Goal: Submit feedback/report problem: Submit feedback/report problem

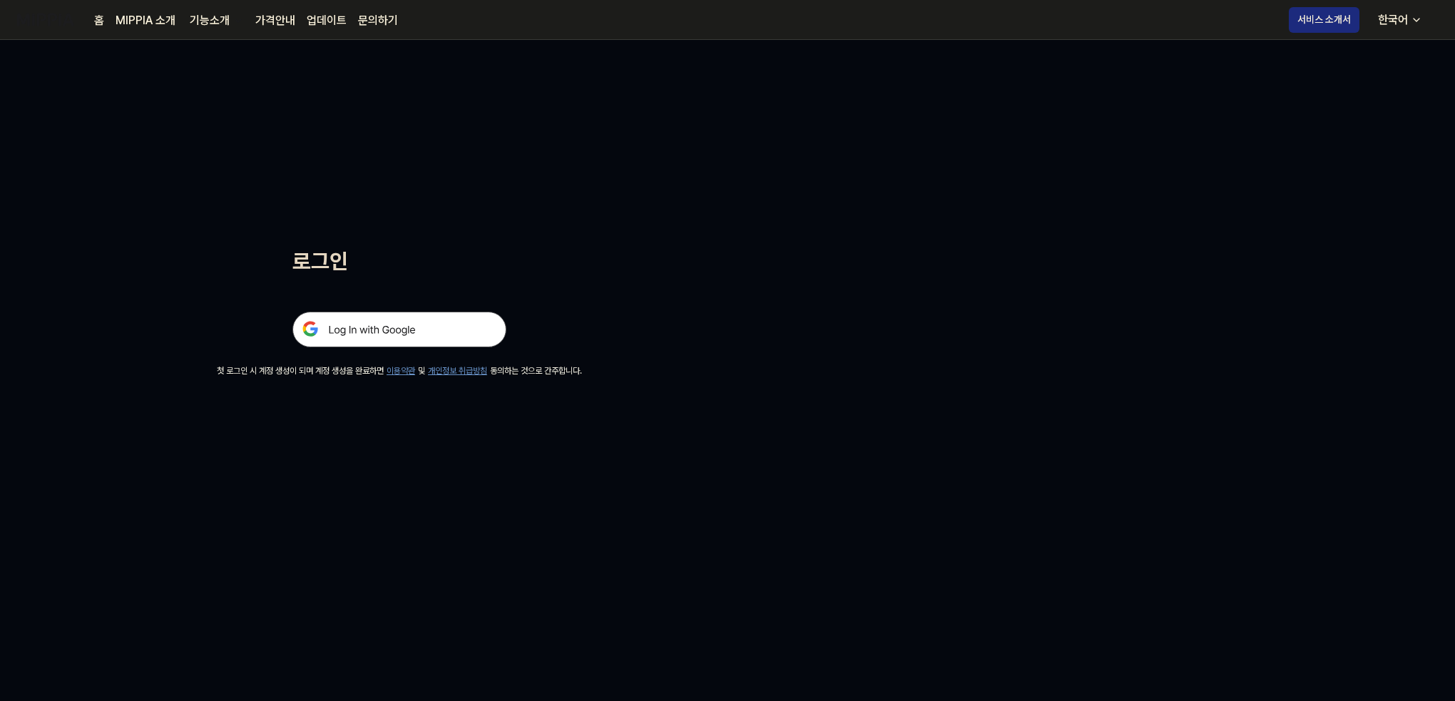
click at [358, 307] on div at bounding box center [399, 312] width 214 height 70
click at [365, 328] on img at bounding box center [399, 330] width 214 height 36
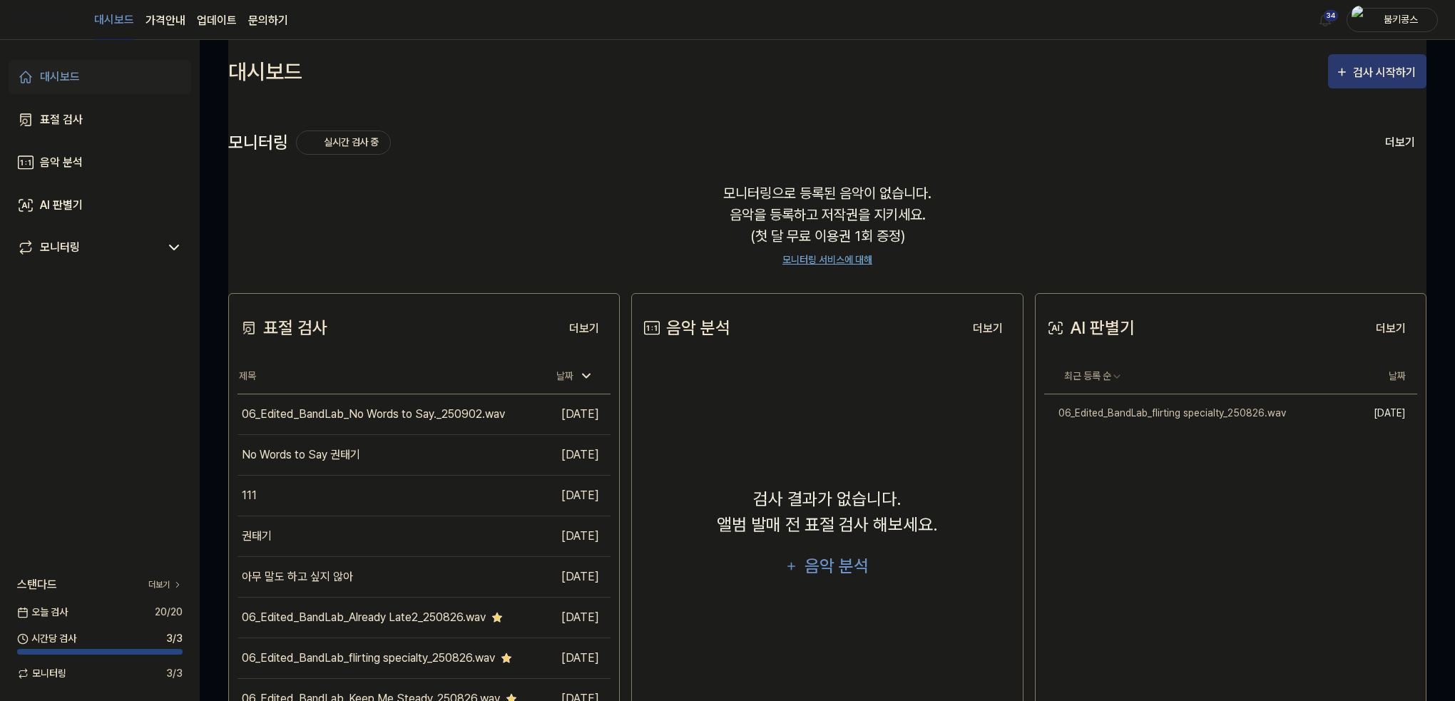
click at [1395, 86] on button "검사 시작하기" at bounding box center [1377, 71] width 98 height 34
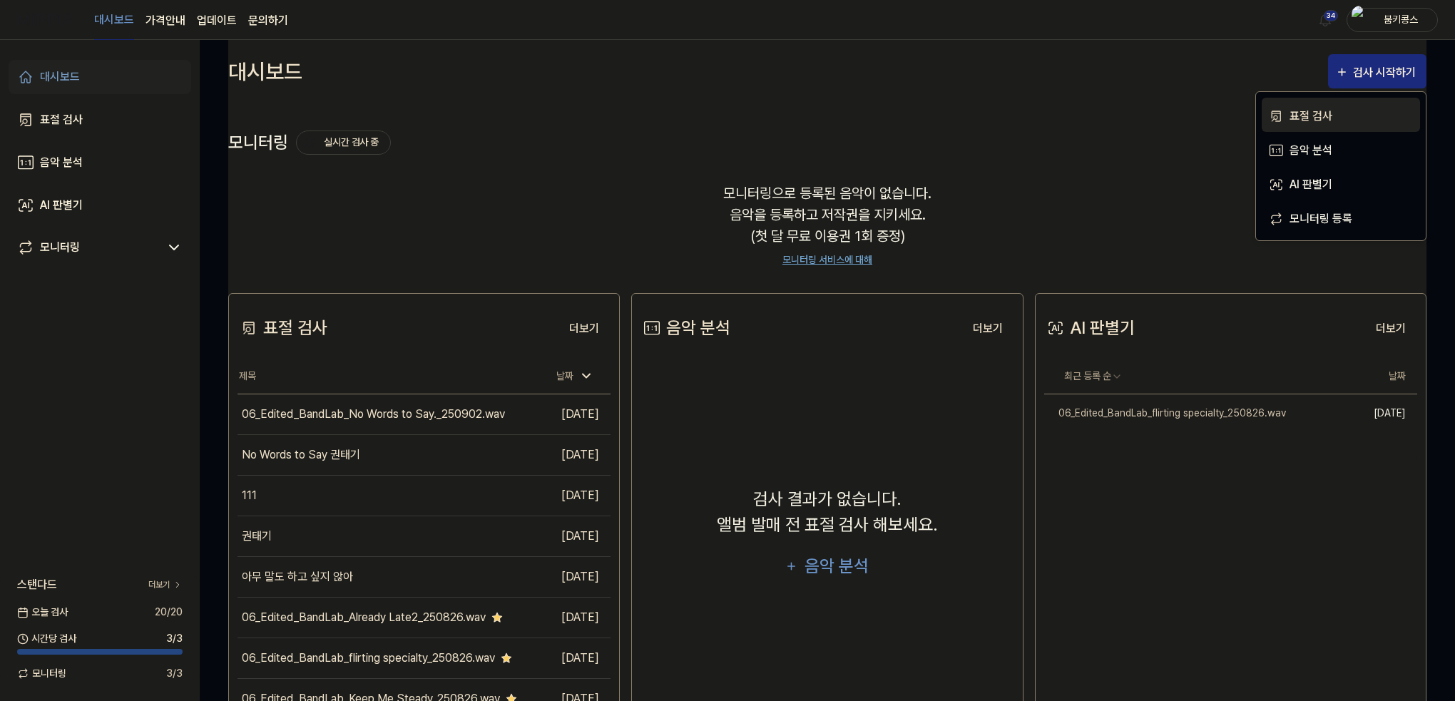
click at [1371, 106] on button "표절 검사" at bounding box center [1341, 115] width 158 height 34
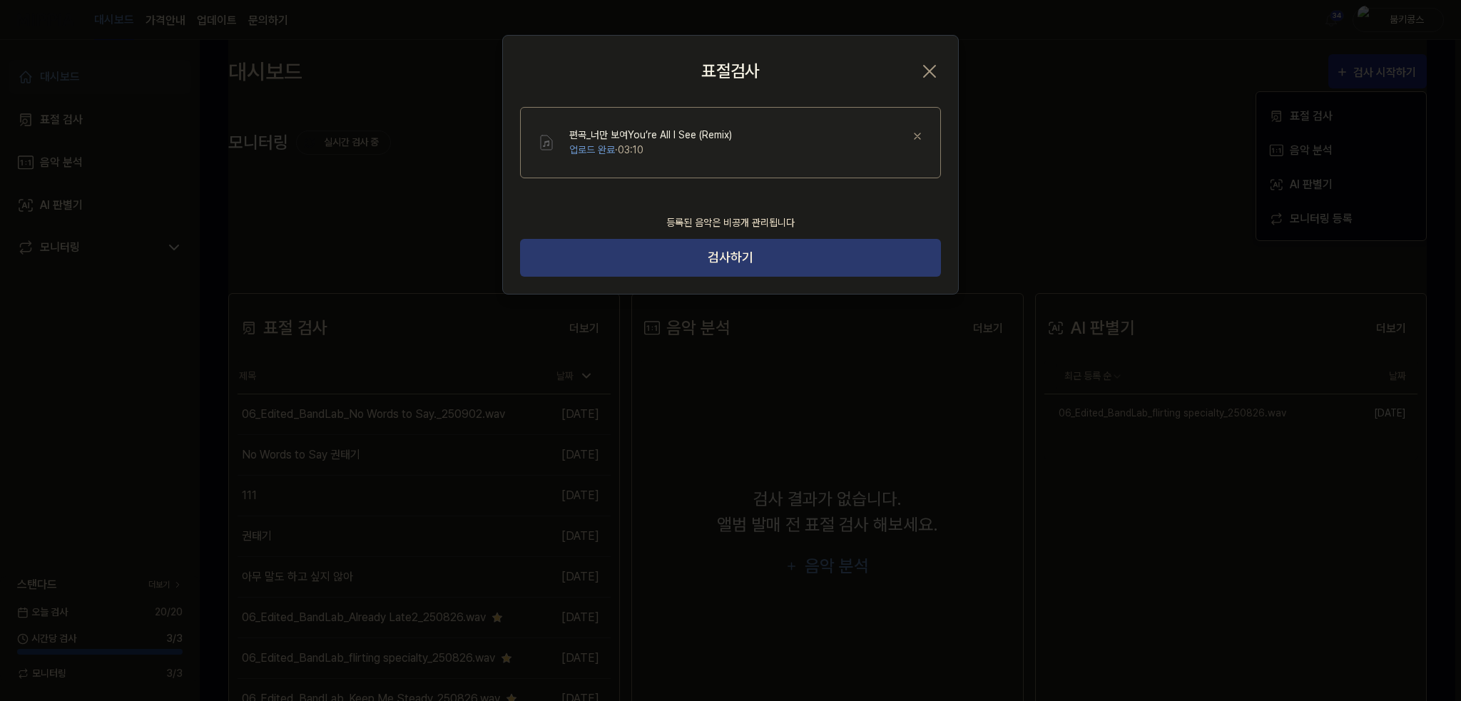
click at [798, 262] on button "검사하기" at bounding box center [730, 258] width 421 height 38
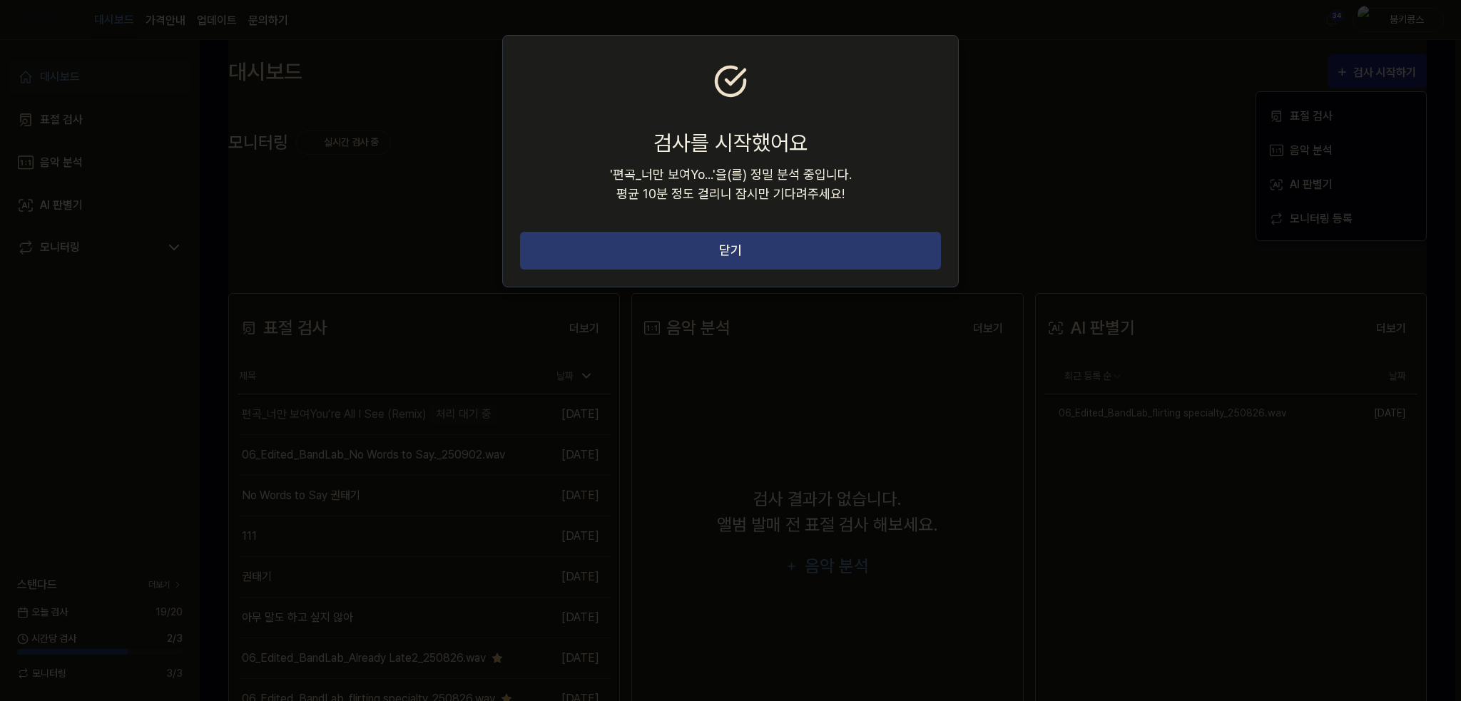
click at [797, 262] on button "닫기" at bounding box center [730, 251] width 421 height 38
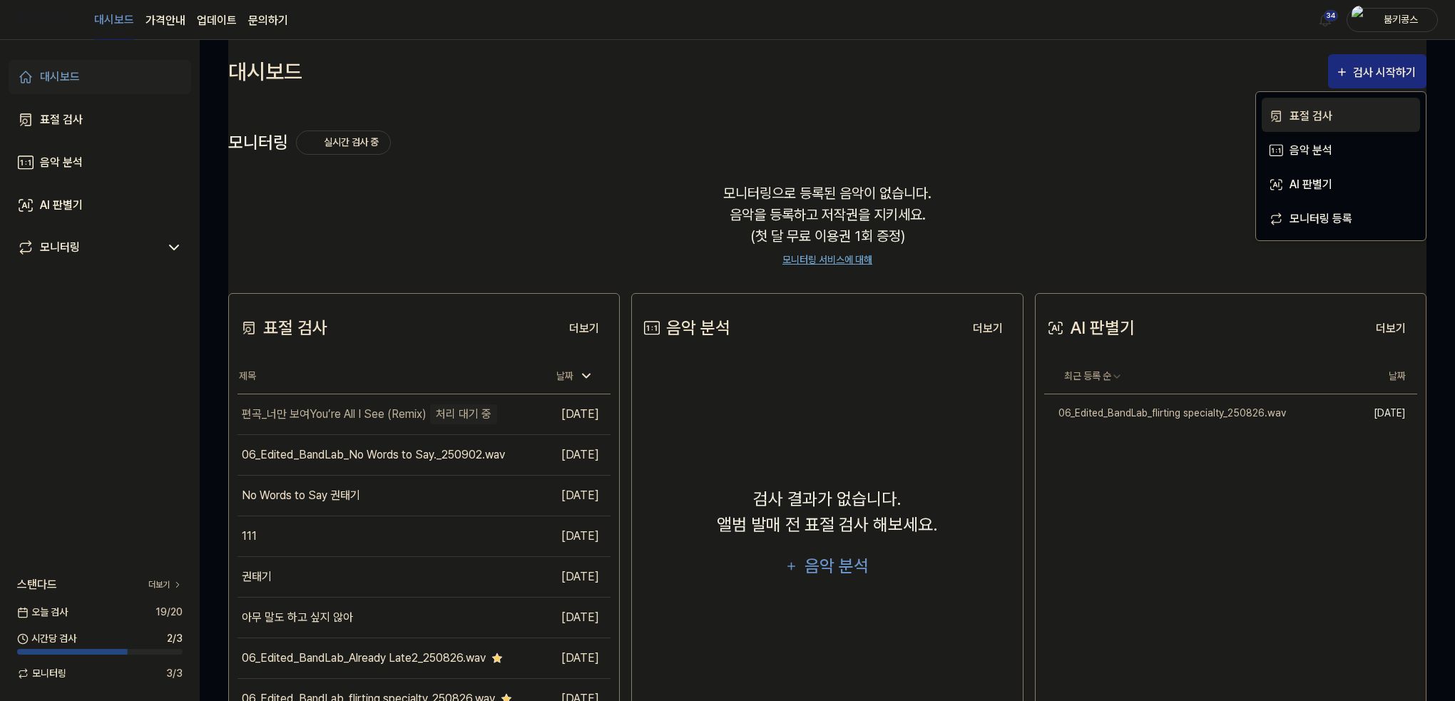
click at [1378, 106] on button "표절 검사" at bounding box center [1341, 115] width 158 height 34
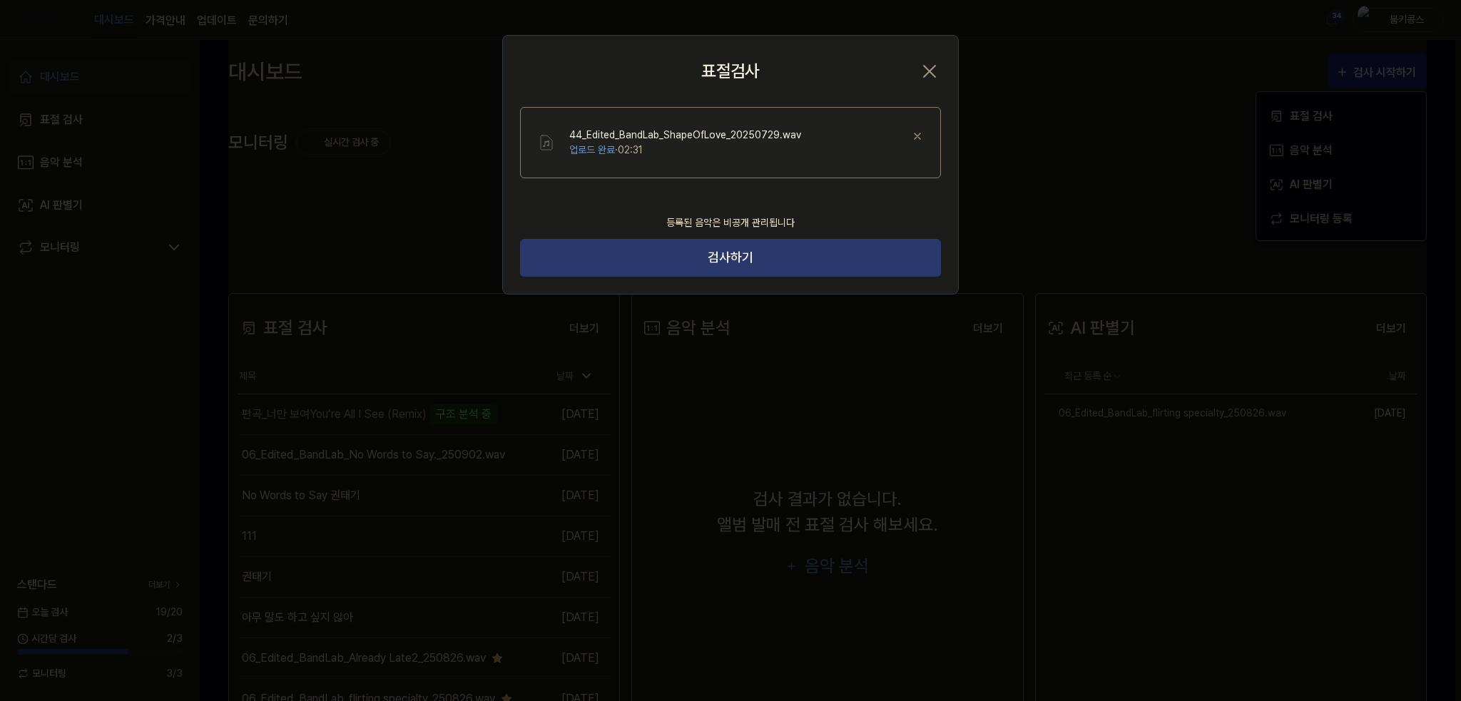
click at [831, 255] on button "검사하기" at bounding box center [730, 258] width 421 height 38
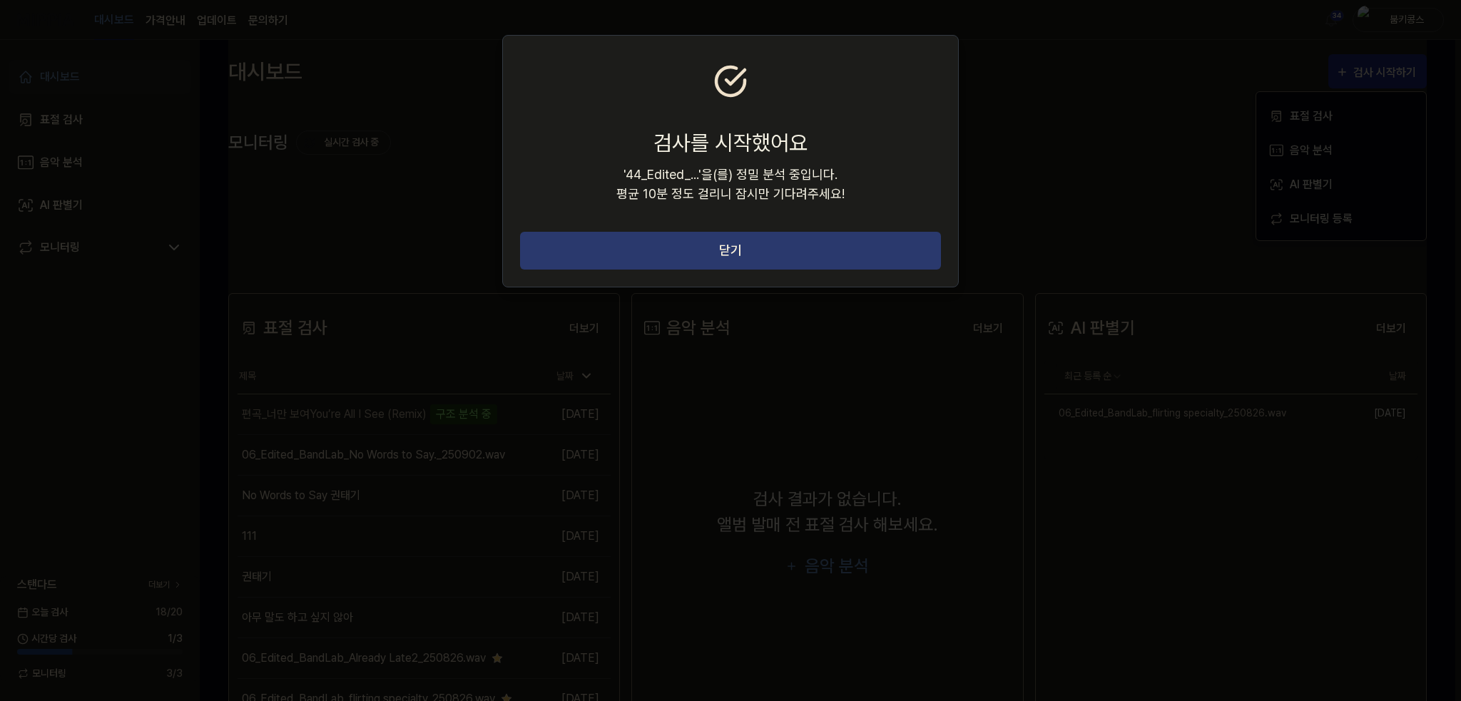
click at [864, 248] on button "닫기" at bounding box center [730, 251] width 421 height 38
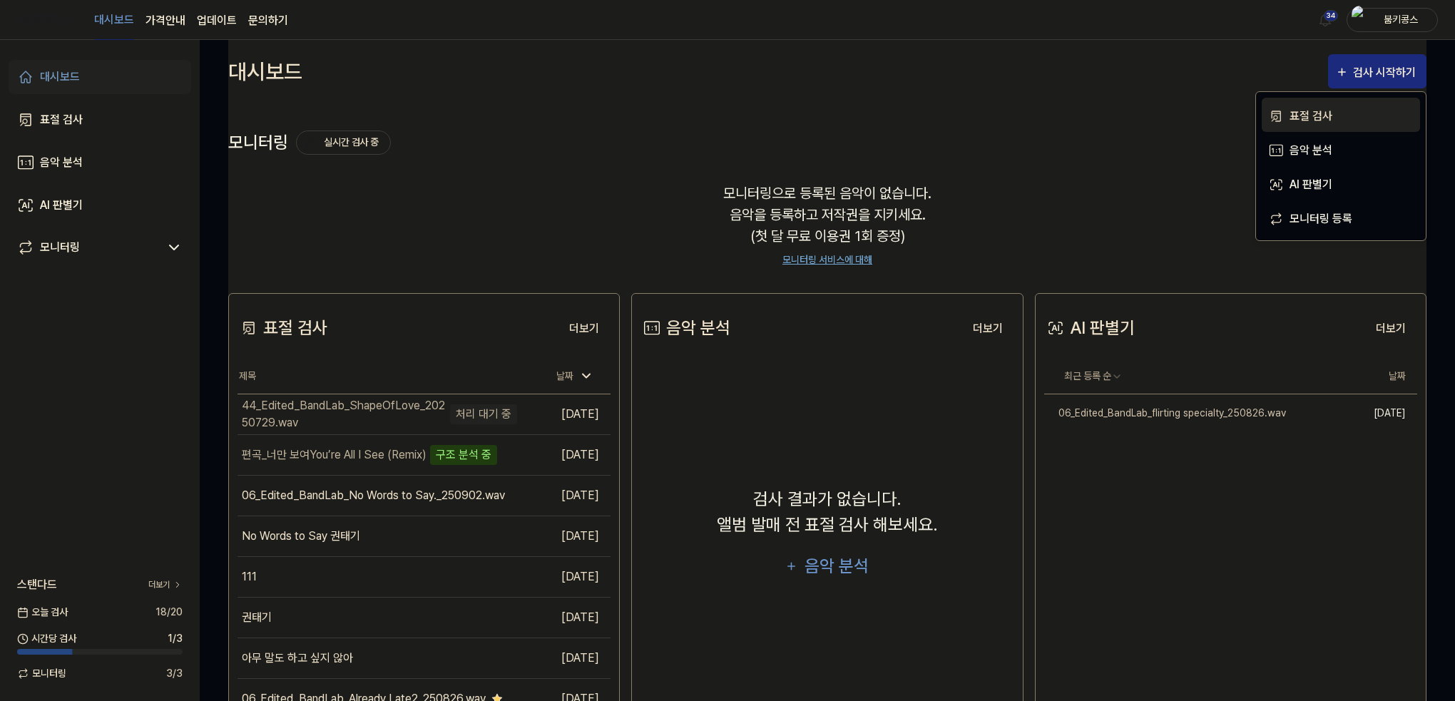
click at [1337, 116] on div "표절 검사" at bounding box center [1351, 116] width 124 height 19
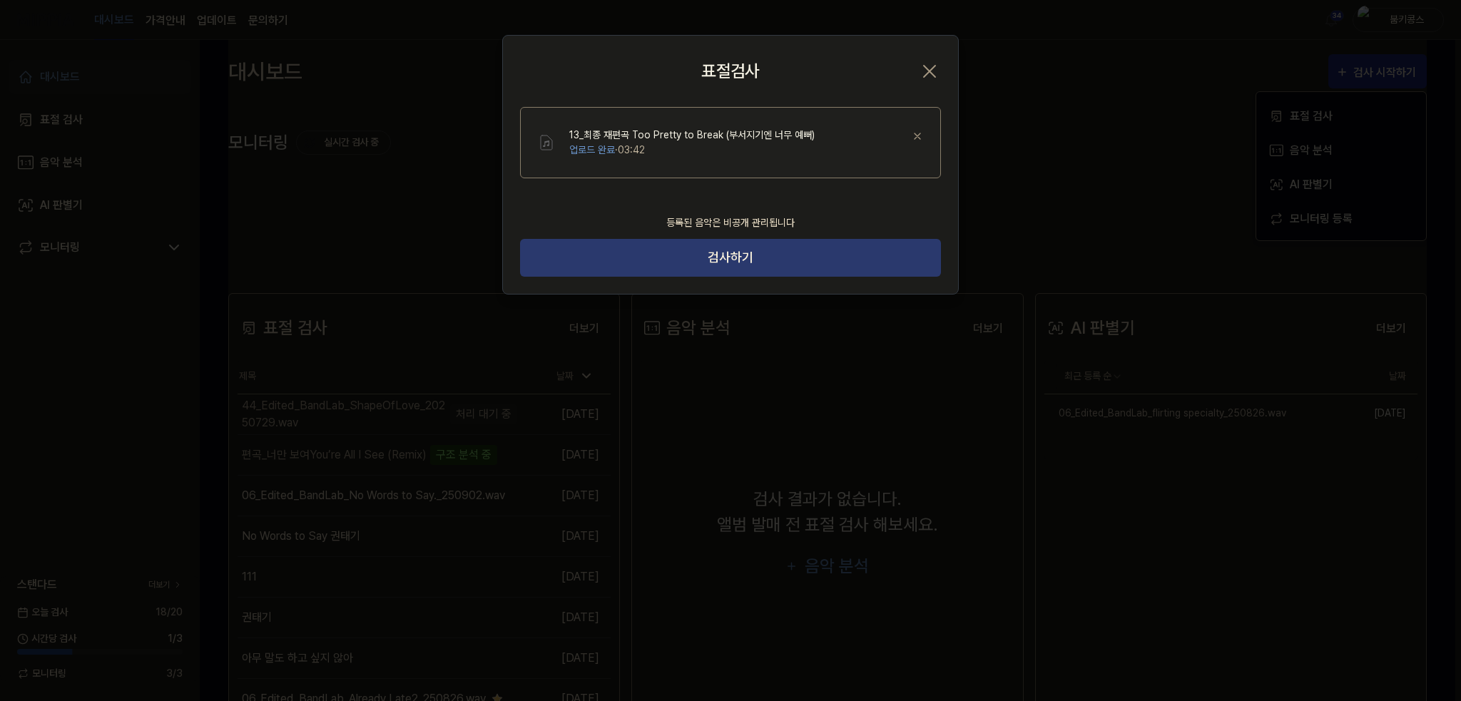
click at [793, 255] on button "검사하기" at bounding box center [730, 258] width 421 height 38
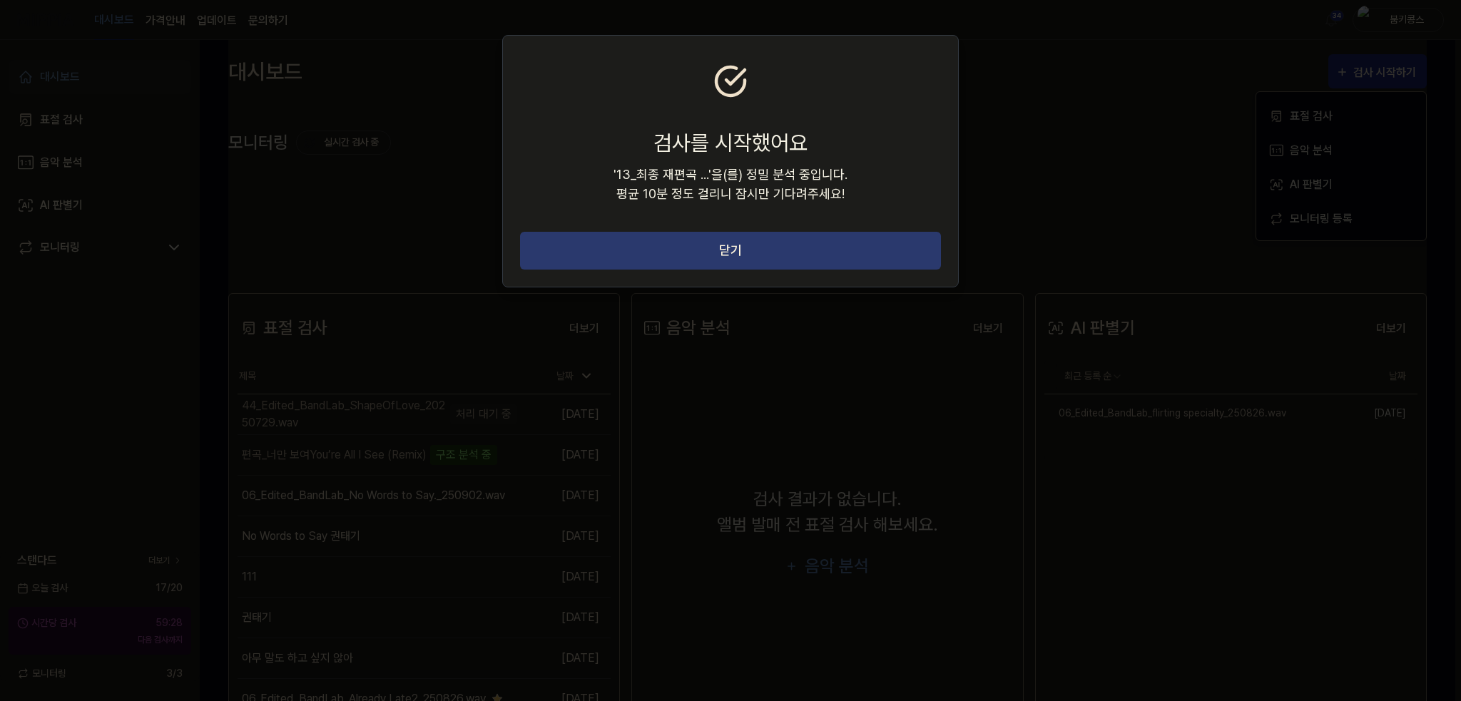
click at [859, 242] on button "닫기" at bounding box center [730, 251] width 421 height 38
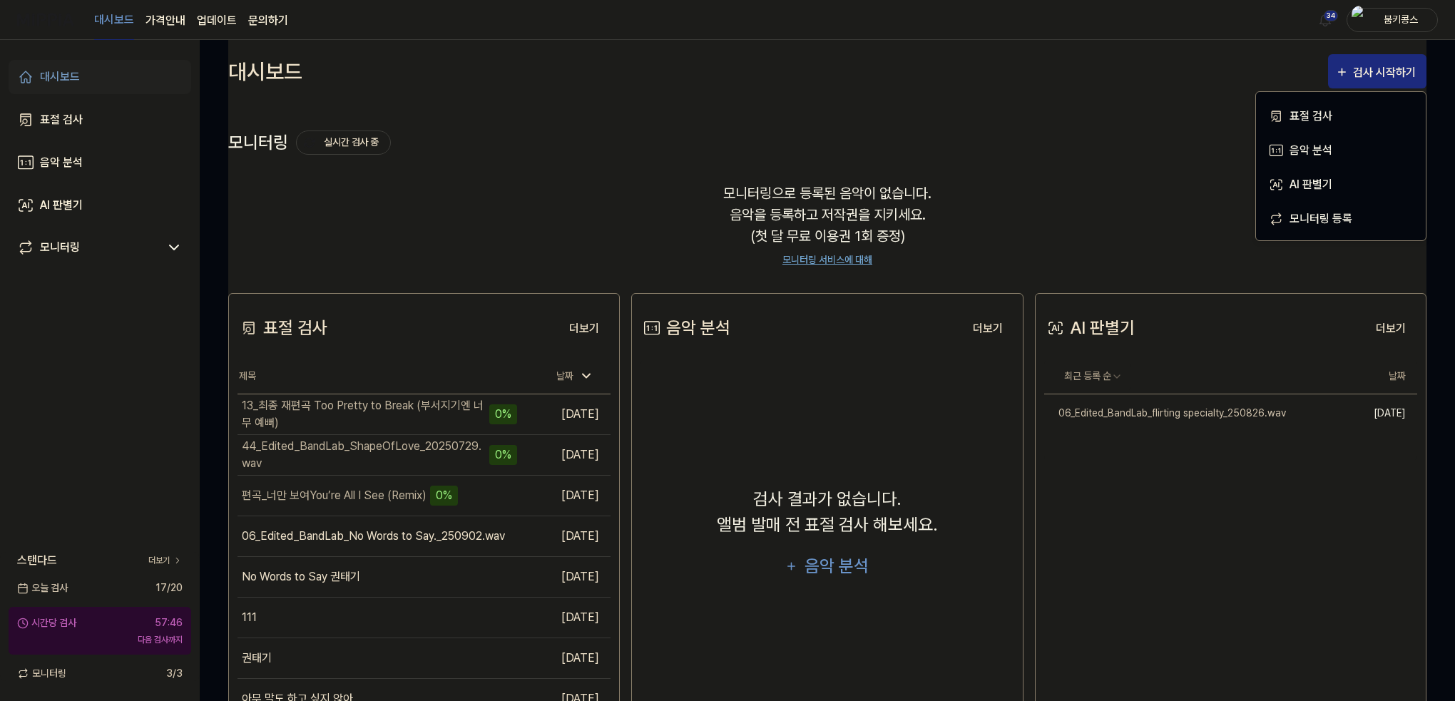
click at [568, 39] on div "대시보드 가격안내 업데이트 문의하기 34 붐키콩스" at bounding box center [727, 19] width 1421 height 39
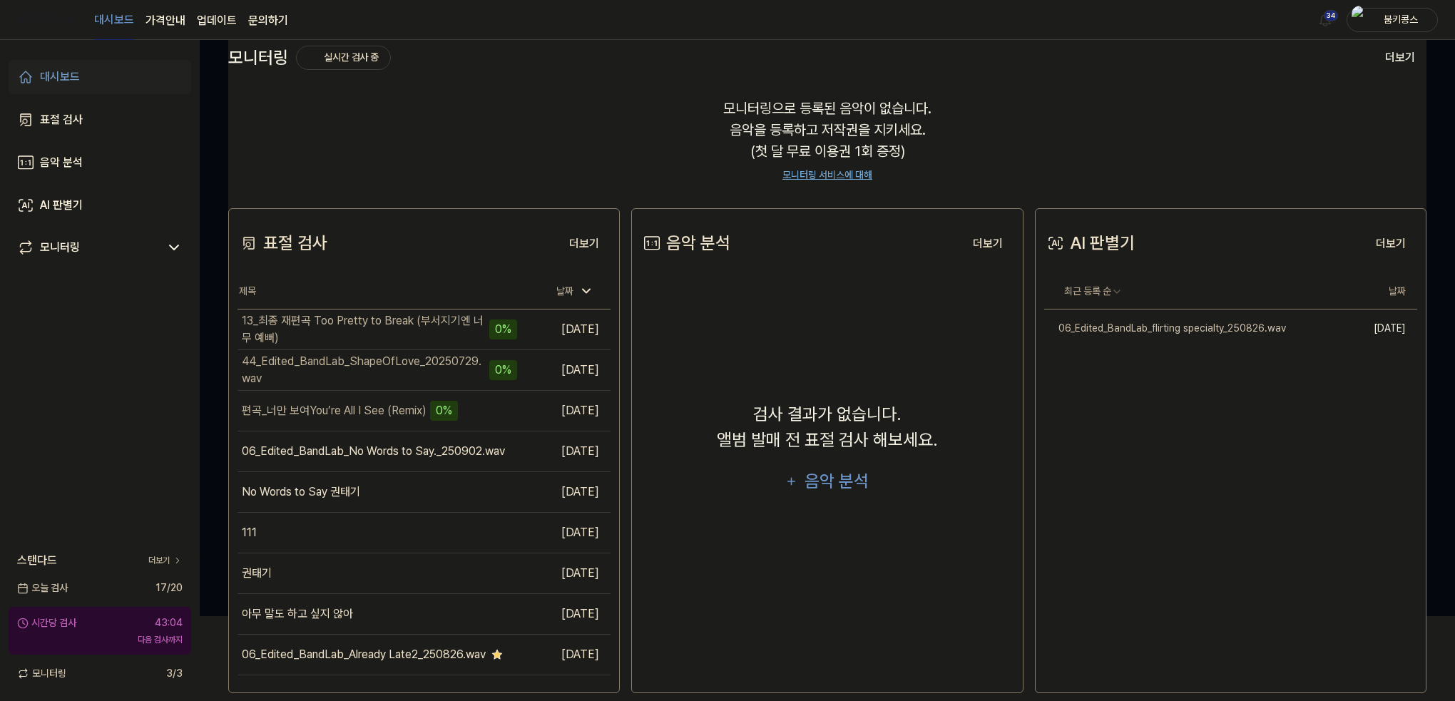
scroll to position [103, 0]
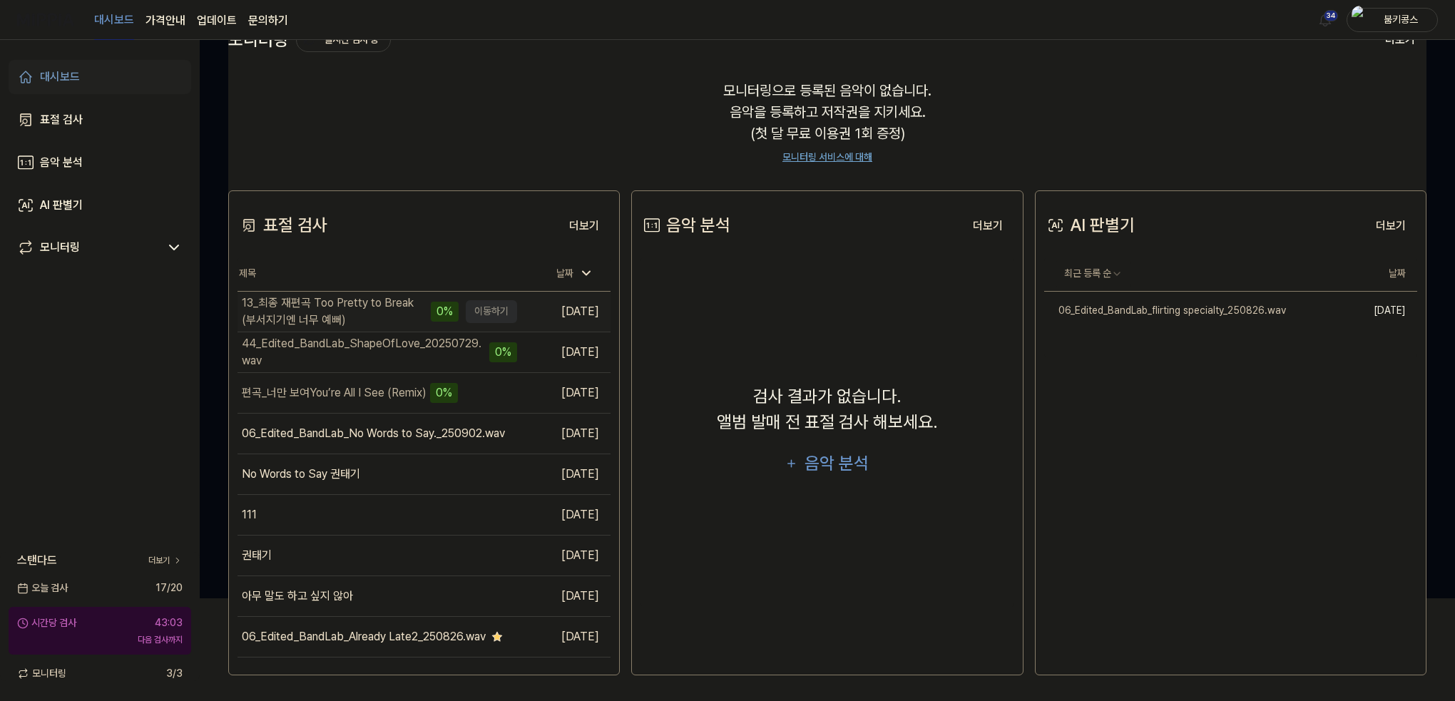
click at [399, 307] on div "13_최종 재편곡 Too Pretty to Break (부서지기엔 너무 예뻐)" at bounding box center [335, 312] width 186 height 34
click at [483, 301] on td "13_최종 재편곡 Too Pretty to Break (부서지기엔 너무 예뻐) 0% 이동하기" at bounding box center [377, 312] width 280 height 40
click at [491, 310] on td "13_최종 재편곡 Too Pretty to Break (부서지기엔 너무 예뻐) 0% 이동하기" at bounding box center [377, 312] width 280 height 40
click at [344, 309] on div "13_최종 재편곡 Too Pretty to Break (부서지기엔 너무 예뻐)" at bounding box center [335, 312] width 186 height 34
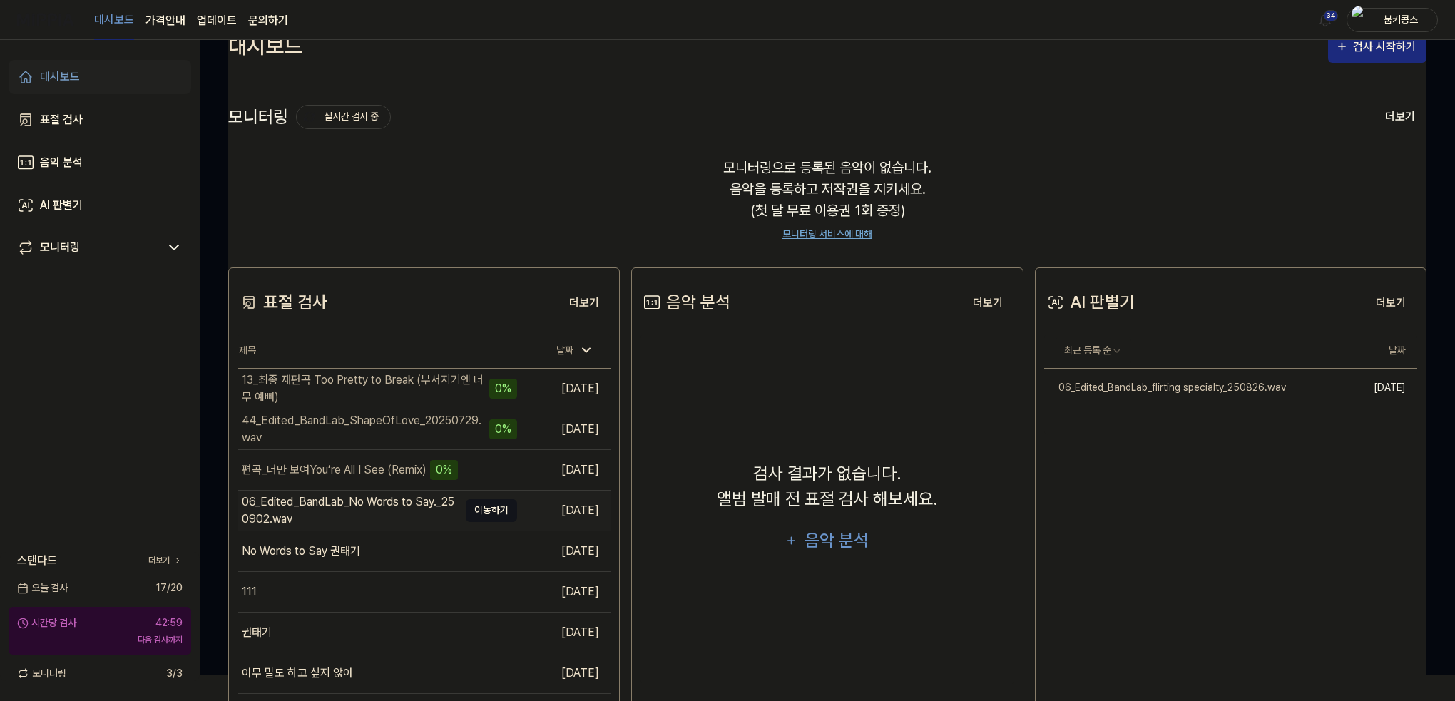
scroll to position [71, 0]
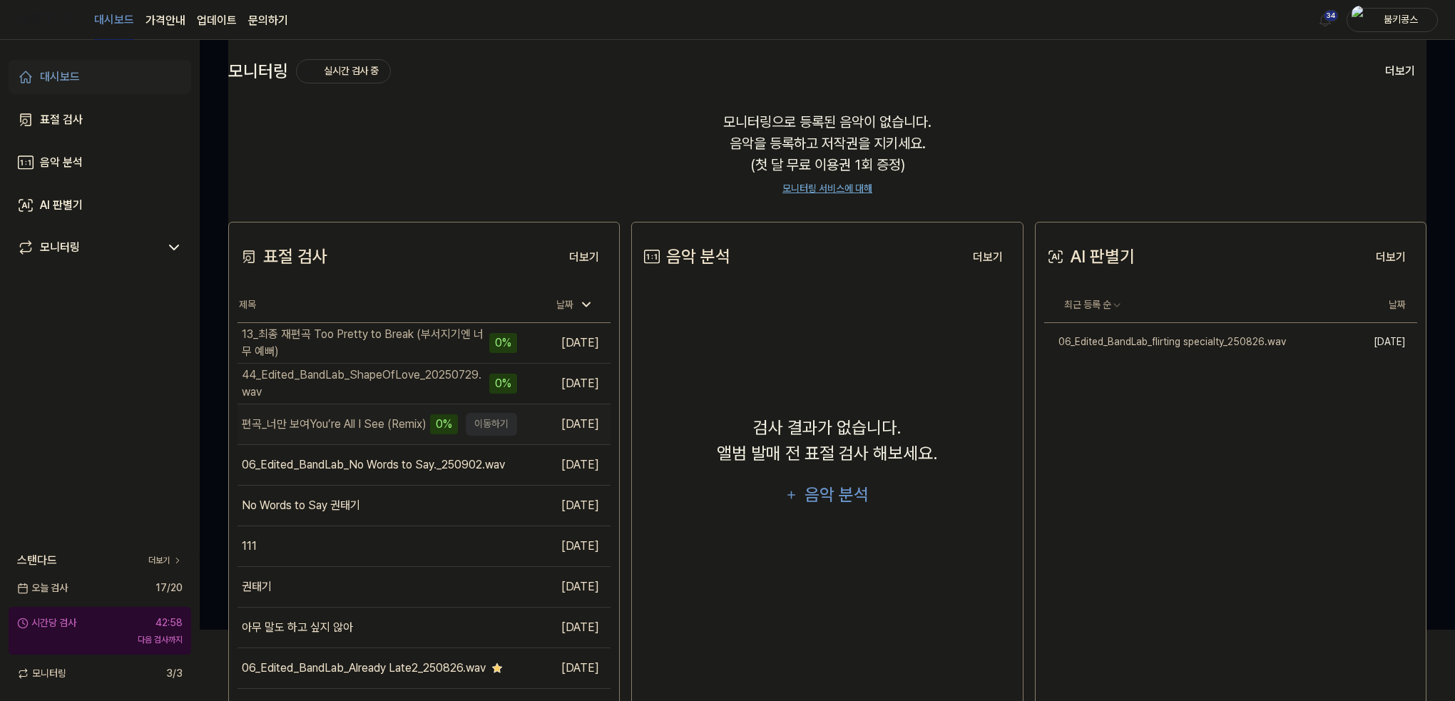
click at [487, 423] on td "편곡_너만 보여You’re All I See (Remix) 0% 이동하기" at bounding box center [377, 424] width 280 height 40
click at [339, 417] on div "편곡_너만 보여You’re All I See (Remix)" at bounding box center [334, 424] width 185 height 17
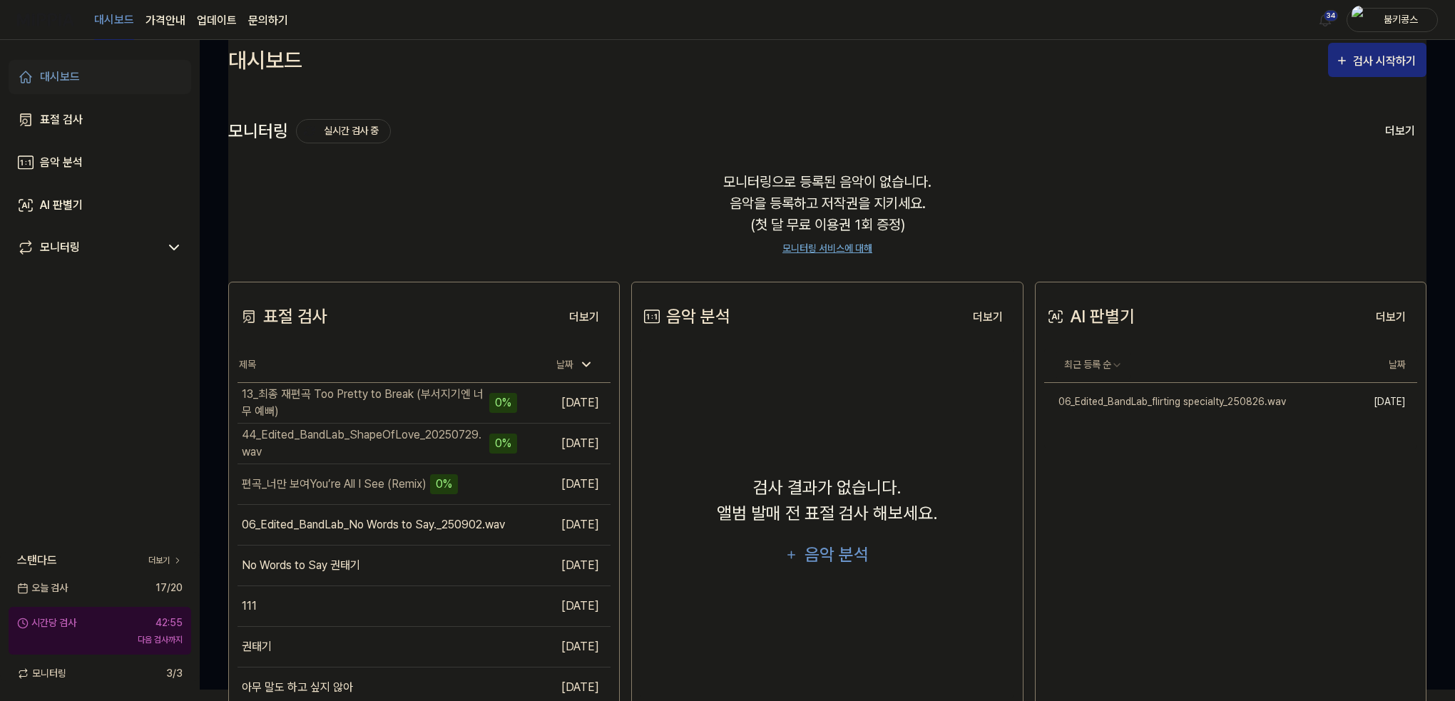
scroll to position [0, 0]
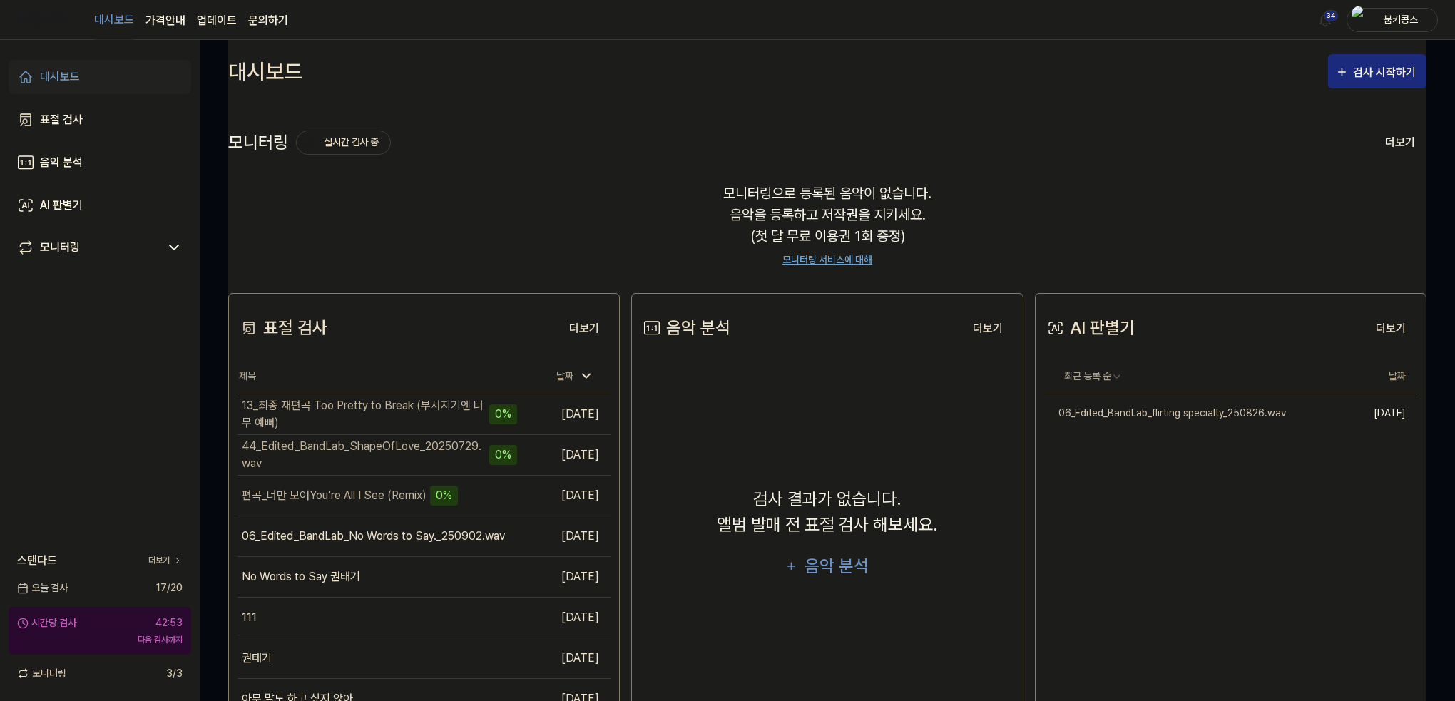
click at [271, 21] on link "문의하기" at bounding box center [268, 20] width 40 height 17
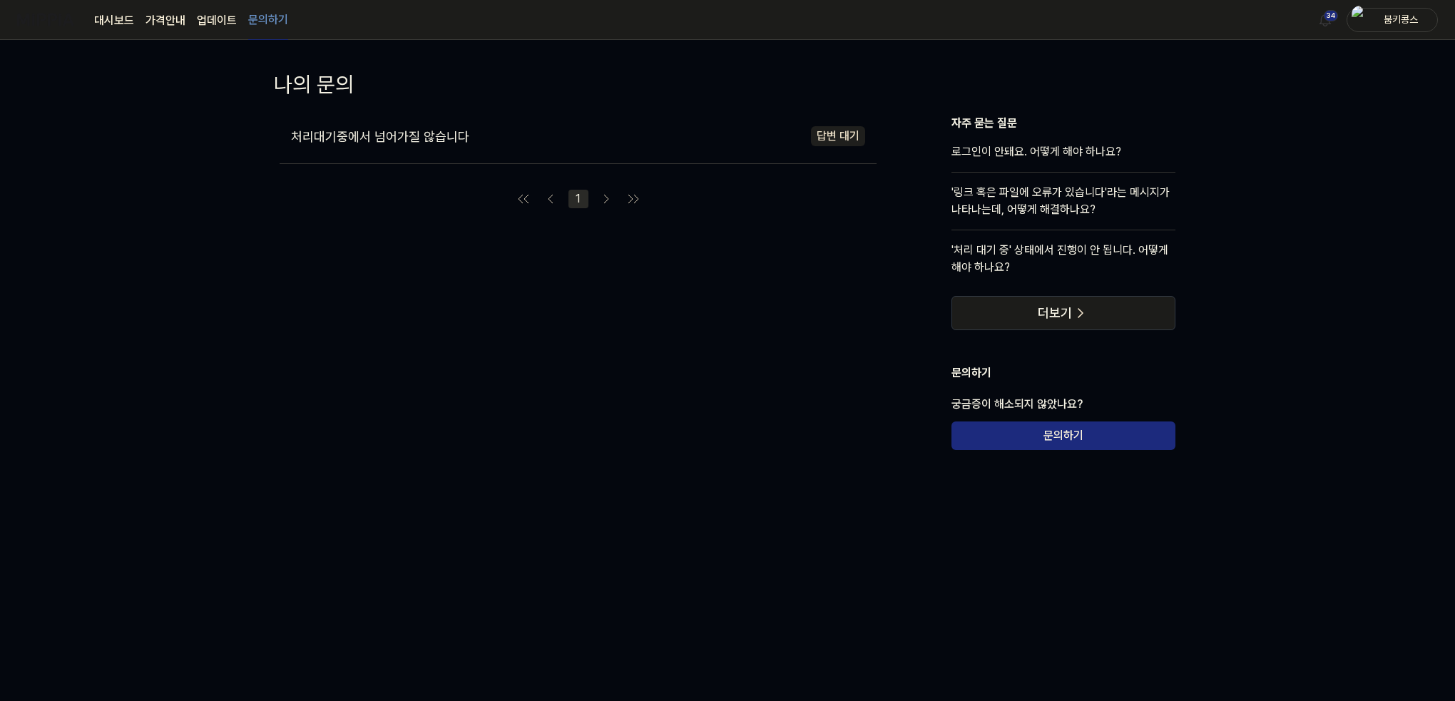
click at [496, 126] on div "처리대기중에서 넘어가질 않습니다 답변 대기" at bounding box center [578, 136] width 597 height 43
click at [465, 136] on div "처리대기중에서 넘어가질 않습니다" at bounding box center [428, 136] width 274 height 19
click at [281, 367] on div "처리대기중에서 넘어가질 않습니다 답변 대기 작성일 2025.09.01. 처리대기중에서 넘어가질 않습니다 첨부 파일 2312321.png" at bounding box center [578, 282] width 597 height 335
click at [124, 14] on link "대시보드" at bounding box center [114, 20] width 40 height 17
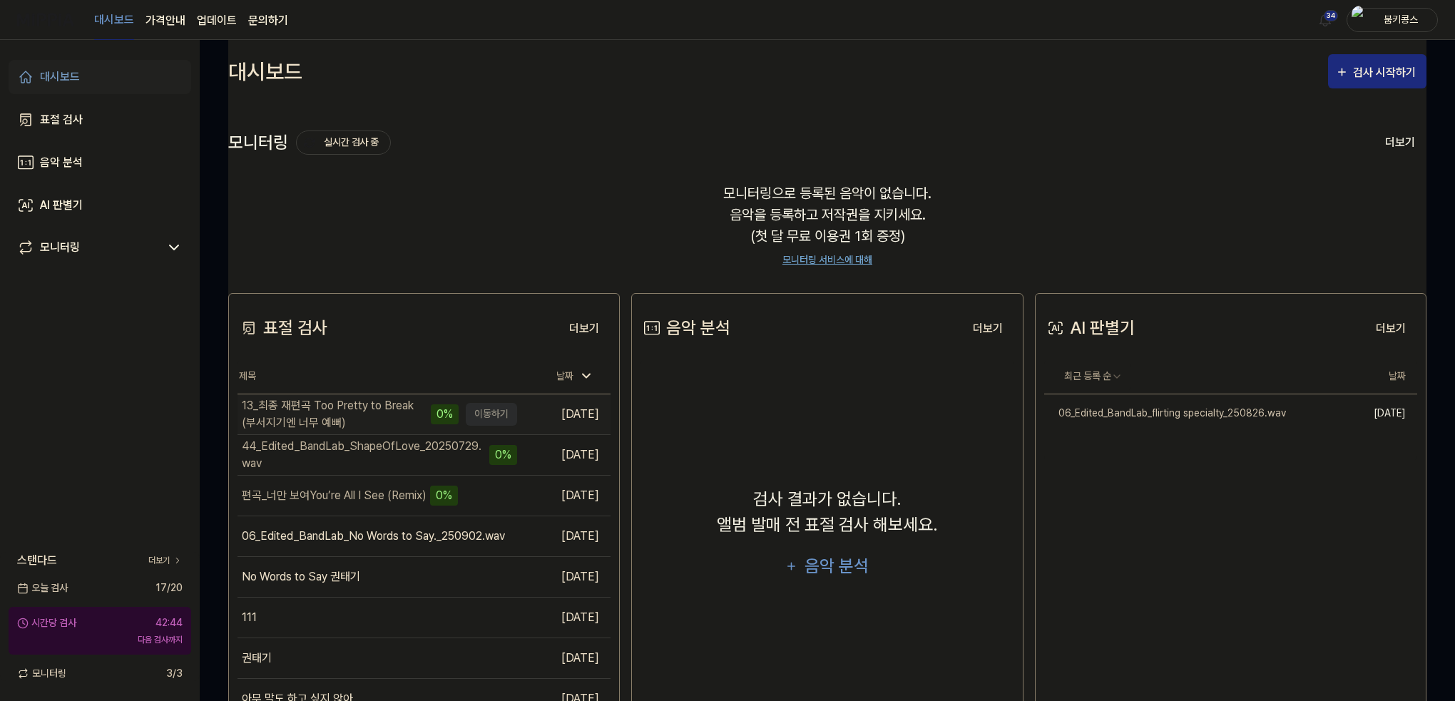
click at [402, 420] on div "13_최종 재편곡 Too Pretty to Break (부서지기엔 너무 예뻐)" at bounding box center [335, 414] width 186 height 34
click at [504, 416] on td "13_최종 재편곡 Too Pretty to Break (부서지기엔 너무 예뻐) 0% 이동하기" at bounding box center [377, 414] width 280 height 40
click at [466, 201] on div "모니터링으로 등록된 음악이 없습니다. 음악을 등록하고 저작권을 지키세요. (첫 달 무료 이용권 1회 증정) 모니터링 서비스에 대해" at bounding box center [827, 224] width 1198 height 119
